Goal: Information Seeking & Learning: Learn about a topic

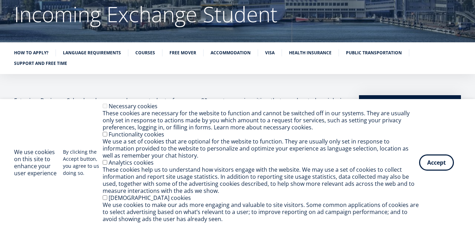
click at [434, 159] on button "Accept" at bounding box center [436, 162] width 35 height 16
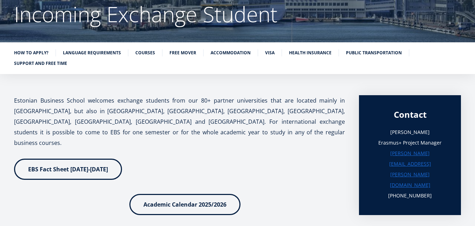
scroll to position [42, 0]
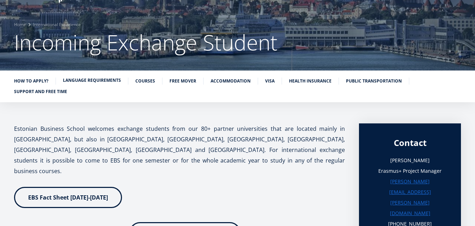
click at [113, 79] on link "Language requirements" at bounding box center [92, 80] width 58 height 7
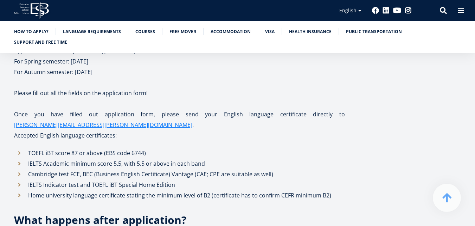
scroll to position [475, 0]
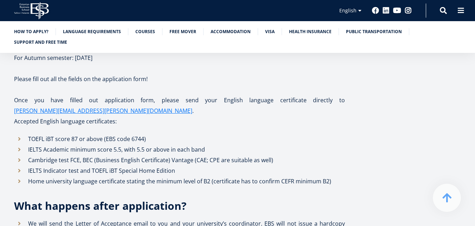
click at [18, 165] on li "IELTS Indicator test and TOEFL iBT Special Home Edition" at bounding box center [179, 170] width 331 height 11
drag, startPoint x: 29, startPoint y: 105, endPoint x: 208, endPoint y: 118, distance: 179.2
click at [208, 133] on ul "TOEFL iBT score 87 or above (EBS code 6744) IELTS Academic minimum score 5.5, w…" at bounding box center [179, 159] width 331 height 53
copy ul "TOEFL iBT score 87 or above (EBS code 6744) IELTS Academic minimum score 5.5, w…"
click at [262, 166] on div "Estonian Business School welcomes exchange students from our 80+ partner univer…" at bounding box center [179, 122] width 331 height 865
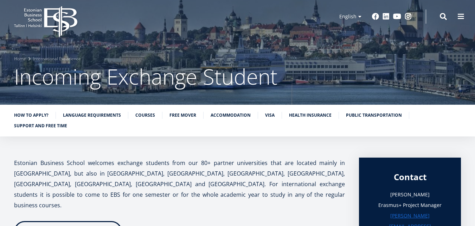
scroll to position [0, 0]
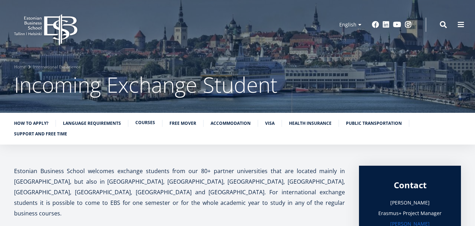
click at [143, 123] on link "Courses" at bounding box center [145, 122] width 20 height 7
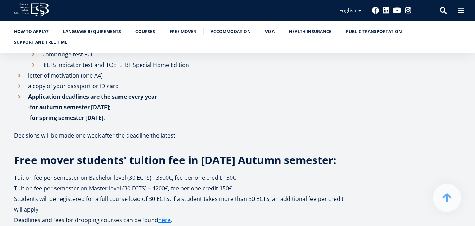
scroll to position [1165, 0]
